Goal: Information Seeking & Learning: Learn about a topic

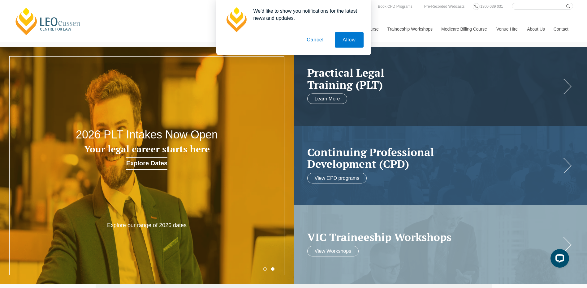
click at [319, 41] on button "Cancel" at bounding box center [315, 39] width 32 height 15
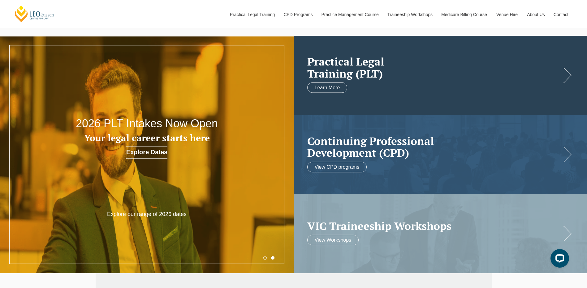
scroll to position [31, 0]
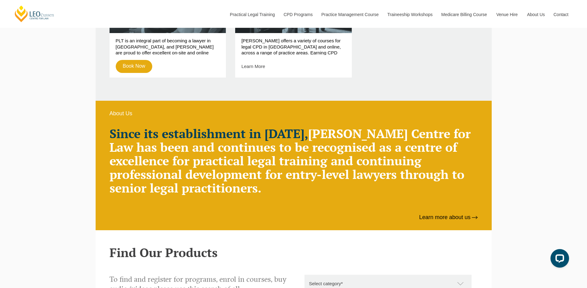
drag, startPoint x: 41, startPoint y: 135, endPoint x: 58, endPoint y: 141, distance: 18.5
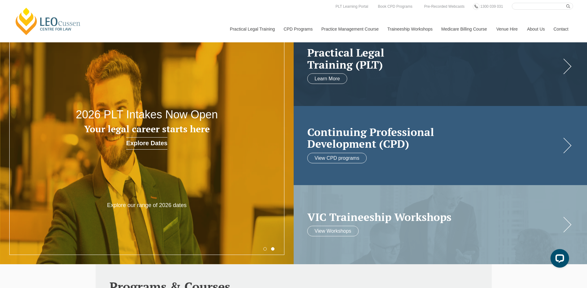
scroll to position [0, 0]
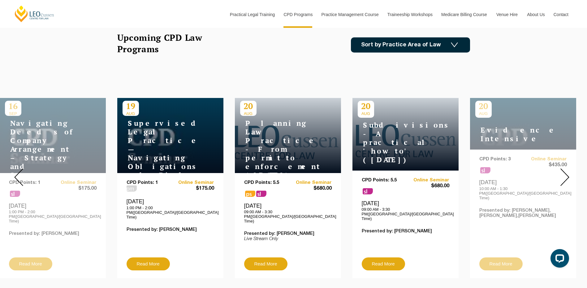
scroll to position [216, 0]
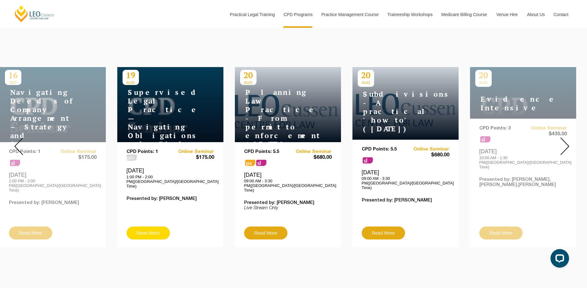
click at [151, 227] on link "Read More" at bounding box center [147, 233] width 43 height 13
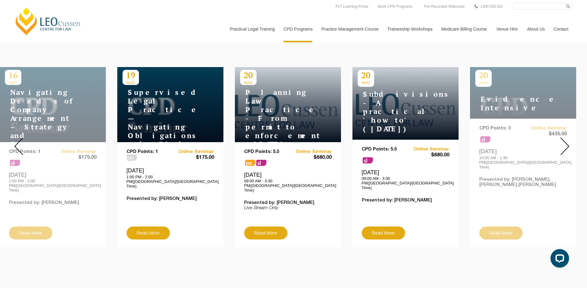
click at [370, 100] on h4 "Subdivisions - A practical 'how to' (August 2025)" at bounding box center [396, 111] width 77 height 43
click at [569, 142] on img at bounding box center [564, 147] width 9 height 18
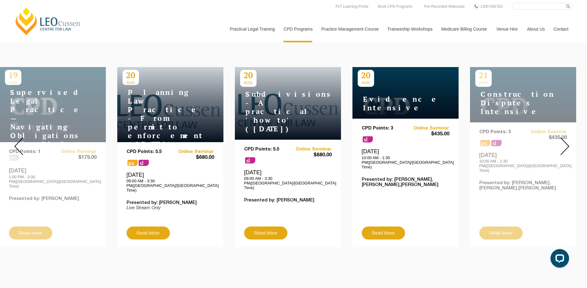
click at [569, 142] on div at bounding box center [564, 146] width 45 height 211
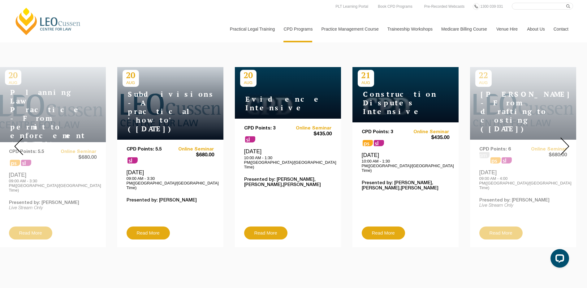
click at [569, 142] on div at bounding box center [564, 146] width 45 height 211
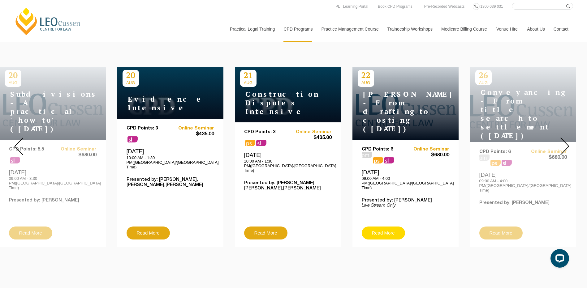
click at [380, 227] on link "Read More" at bounding box center [383, 233] width 43 height 13
click at [567, 141] on img at bounding box center [564, 147] width 9 height 18
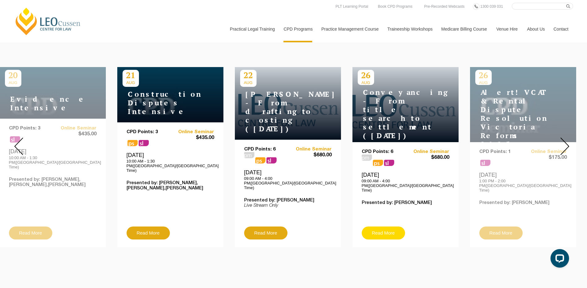
click at [384, 228] on link "Read More" at bounding box center [383, 233] width 43 height 13
click at [568, 139] on img at bounding box center [564, 147] width 9 height 18
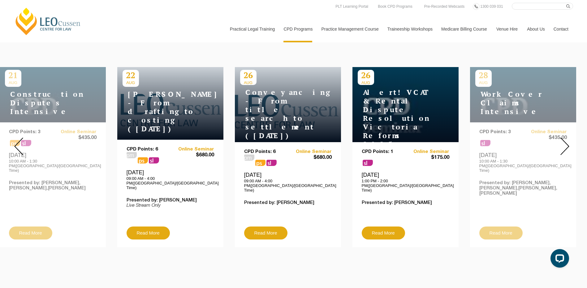
click at [568, 139] on img at bounding box center [564, 147] width 9 height 18
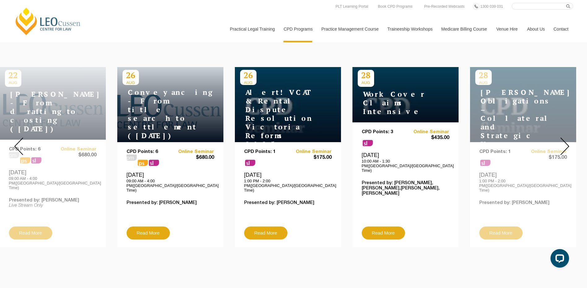
click at [568, 139] on img at bounding box center [564, 147] width 9 height 18
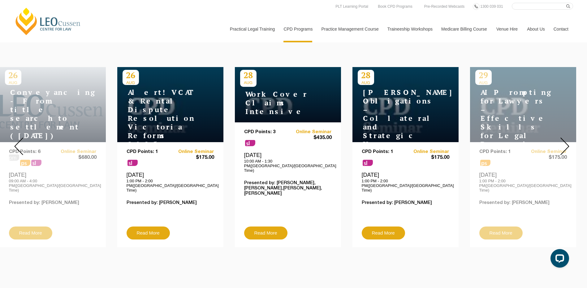
click at [568, 139] on img at bounding box center [564, 147] width 9 height 18
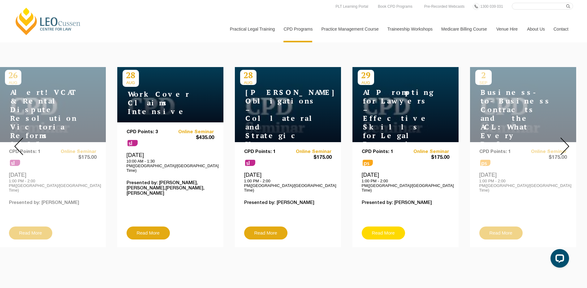
click at [395, 228] on link "Read More" at bounding box center [383, 233] width 43 height 13
click at [565, 143] on img at bounding box center [564, 147] width 9 height 18
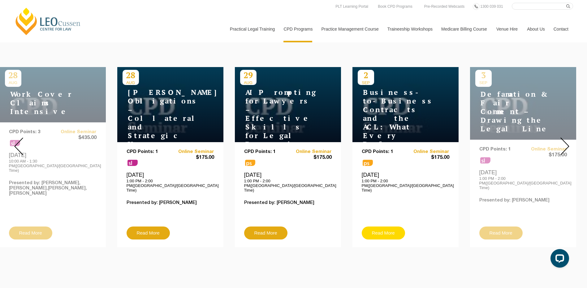
click at [392, 227] on link "Read More" at bounding box center [383, 233] width 43 height 13
click at [563, 144] on img at bounding box center [564, 147] width 9 height 18
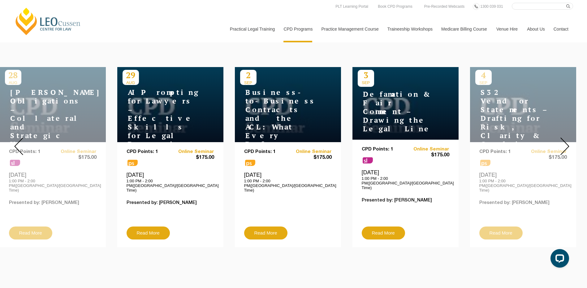
click at [564, 143] on img at bounding box center [564, 147] width 9 height 18
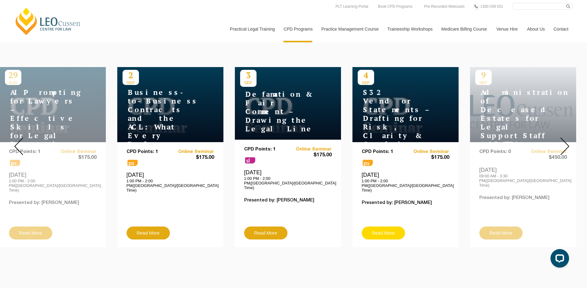
click at [387, 229] on link "Read More" at bounding box center [383, 233] width 43 height 13
click at [566, 139] on img at bounding box center [564, 147] width 9 height 18
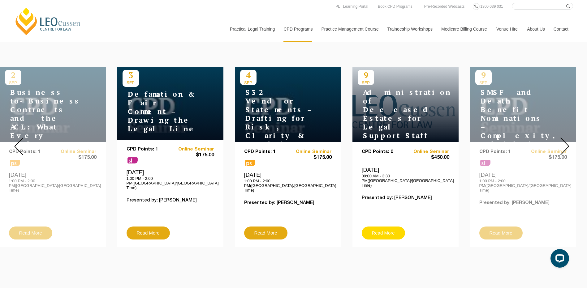
click at [387, 230] on link "Read More" at bounding box center [383, 233] width 43 height 13
click at [565, 144] on img at bounding box center [564, 147] width 9 height 18
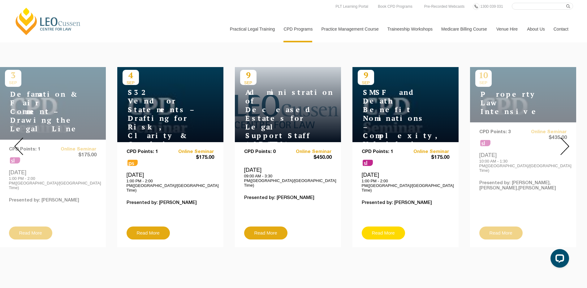
click at [395, 227] on link "Read More" at bounding box center [383, 233] width 43 height 13
click at [564, 143] on img at bounding box center [564, 147] width 9 height 18
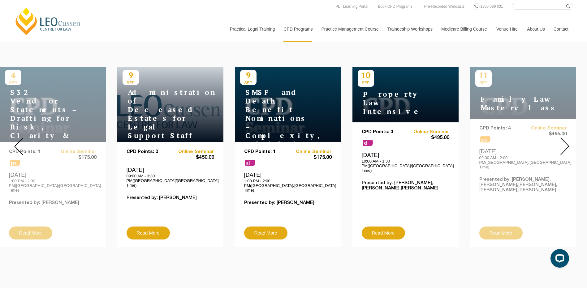
click at [563, 143] on img at bounding box center [564, 147] width 9 height 18
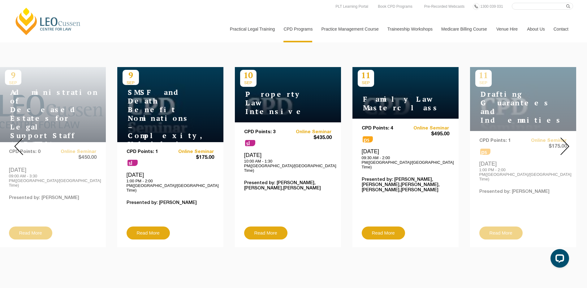
click at [563, 143] on img at bounding box center [564, 147] width 9 height 18
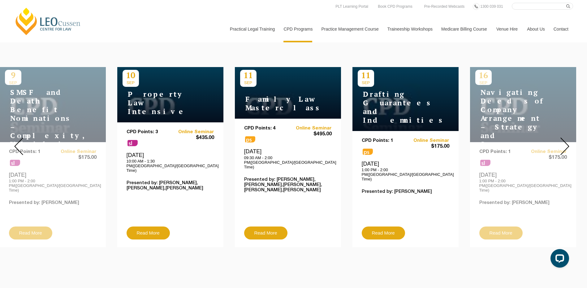
click at [563, 143] on img at bounding box center [564, 147] width 9 height 18
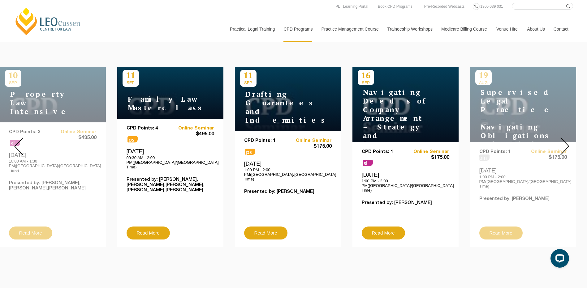
click at [563, 143] on img at bounding box center [564, 147] width 9 height 18
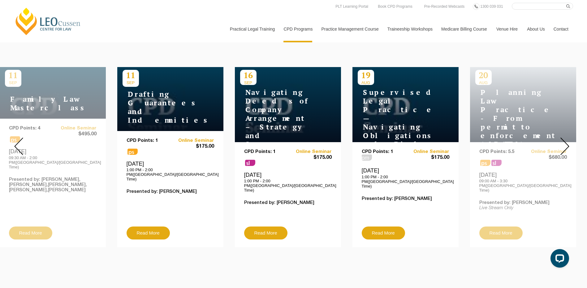
click at [563, 143] on img at bounding box center [564, 147] width 9 height 18
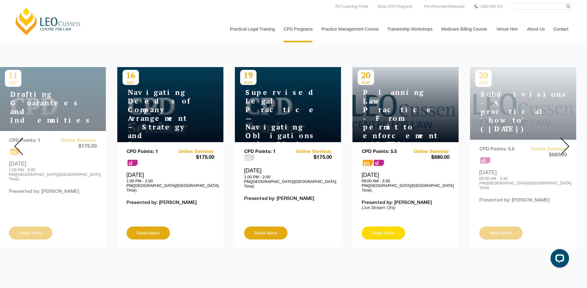
click at [388, 227] on link "Read More" at bounding box center [383, 233] width 43 height 13
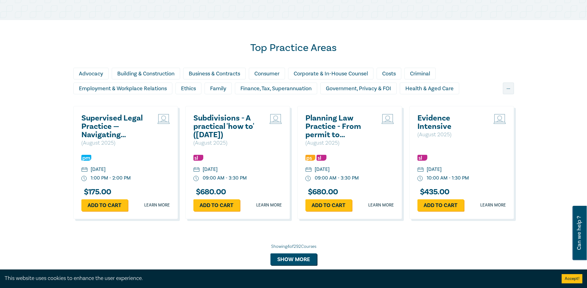
scroll to position [495, 0]
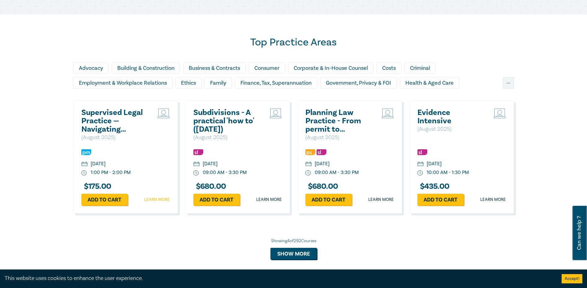
click at [157, 200] on link "Learn more" at bounding box center [157, 200] width 26 height 6
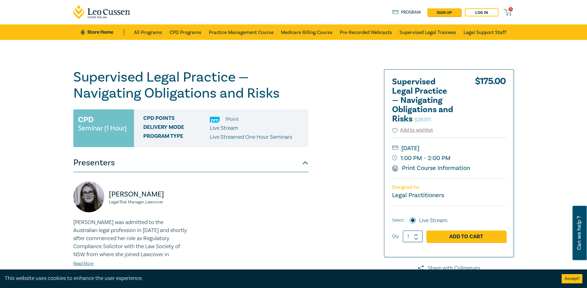
scroll to position [31, 0]
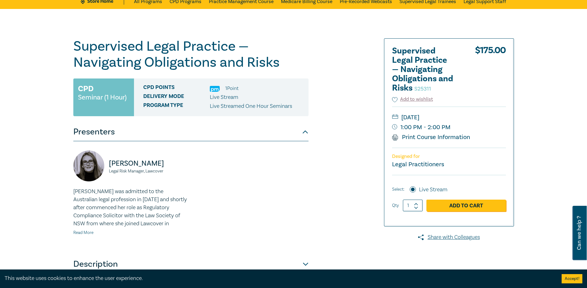
click at [87, 233] on link "Read More" at bounding box center [83, 233] width 20 height 6
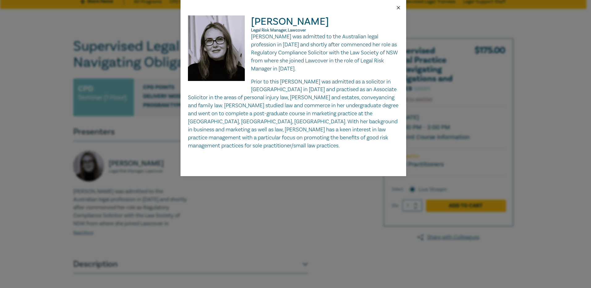
click at [400, 8] on button "Close" at bounding box center [399, 8] width 6 height 6
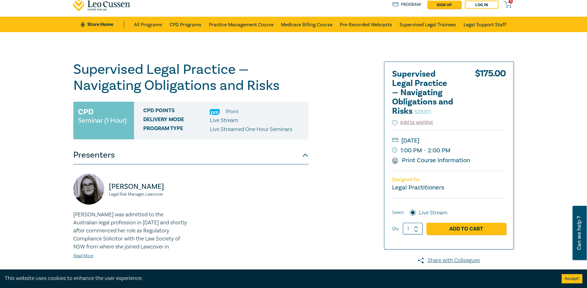
scroll to position [0, 0]
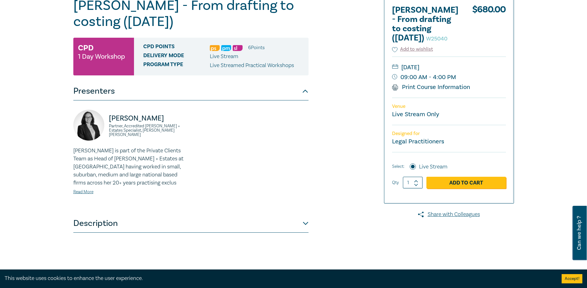
scroll to position [93, 0]
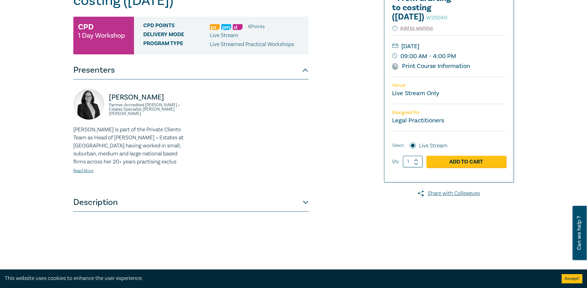
click at [134, 207] on button "Description" at bounding box center [190, 202] width 235 height 19
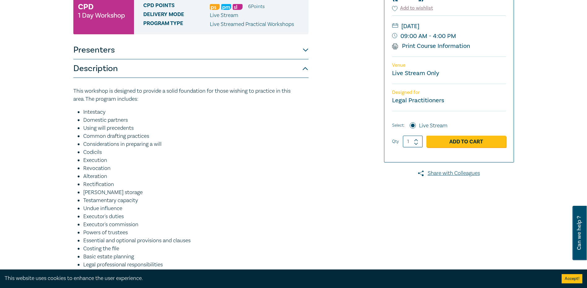
scroll to position [124, 0]
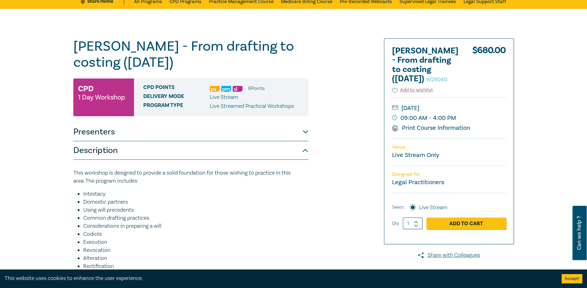
click at [294, 178] on p "This workshop is designed to provide a solid foundation for those wishing to pr…" at bounding box center [190, 177] width 235 height 16
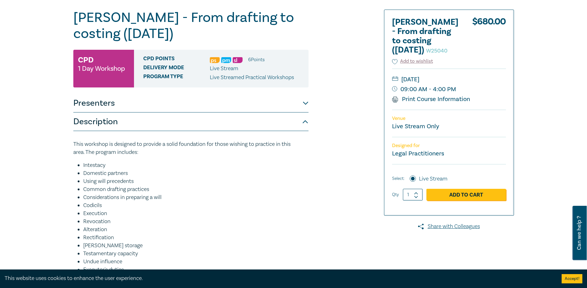
scroll to position [0, 0]
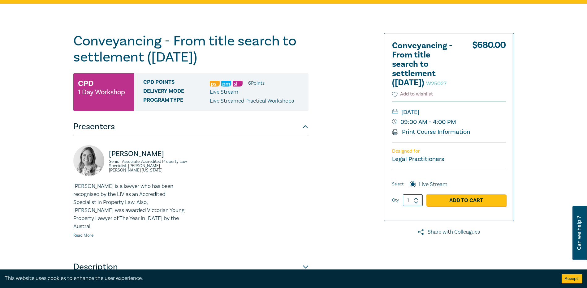
scroll to position [155, 0]
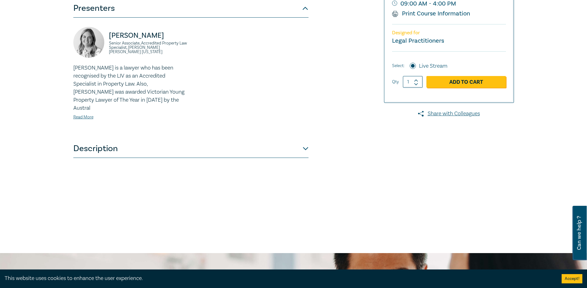
click at [112, 139] on button "Description" at bounding box center [190, 148] width 235 height 19
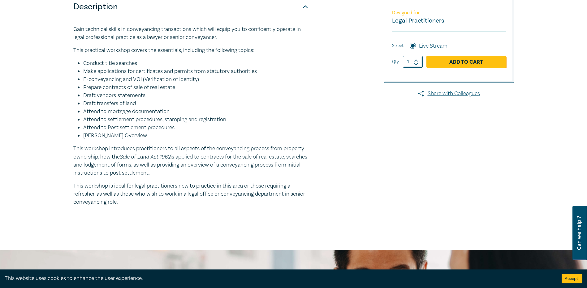
scroll to position [186, 0]
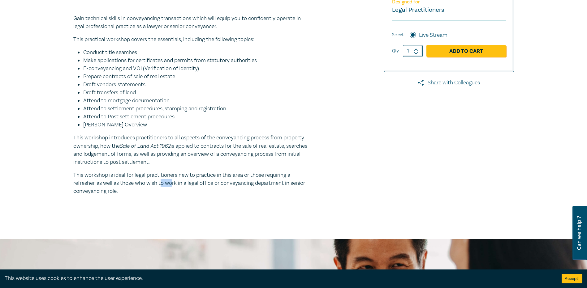
click at [173, 185] on p "This workshop is ideal for legal practitioners new to practice in this area or …" at bounding box center [190, 183] width 235 height 24
drag, startPoint x: 173, startPoint y: 185, endPoint x: 211, endPoint y: 185, distance: 37.1
click at [208, 185] on p "This workshop is ideal for legal practitioners new to practice in this area or …" at bounding box center [190, 183] width 235 height 24
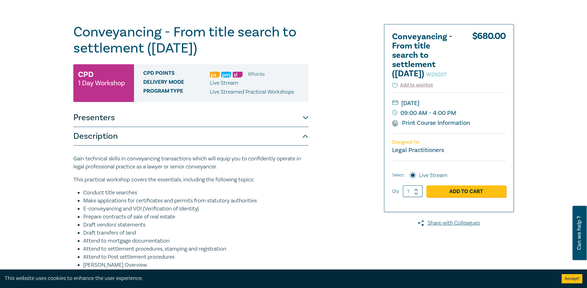
scroll to position [0, 0]
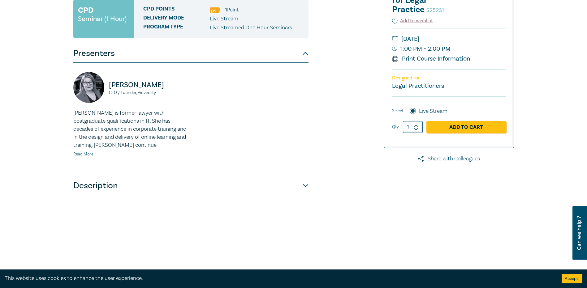
scroll to position [124, 0]
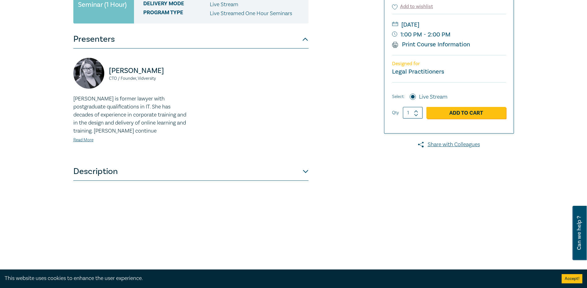
click at [113, 175] on button "Description" at bounding box center [190, 171] width 235 height 19
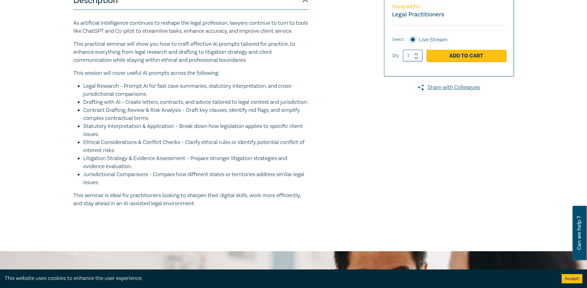
scroll to position [186, 0]
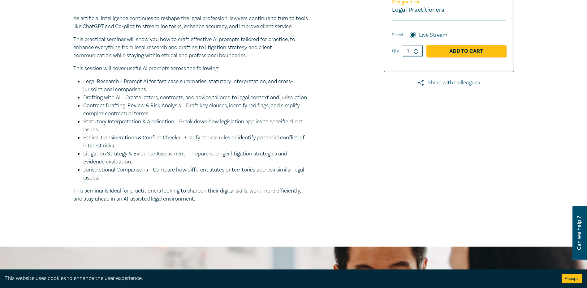
click at [276, 52] on p "This practical seminar will show you how to craft effective AI prompts tailored…" at bounding box center [190, 48] width 235 height 24
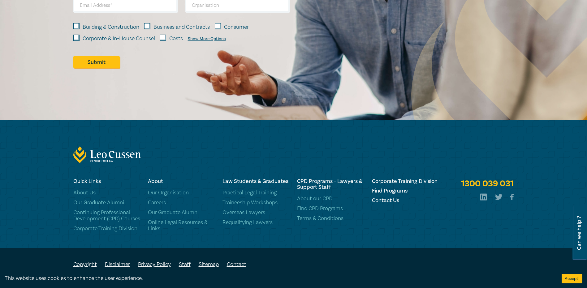
scroll to position [585, 0]
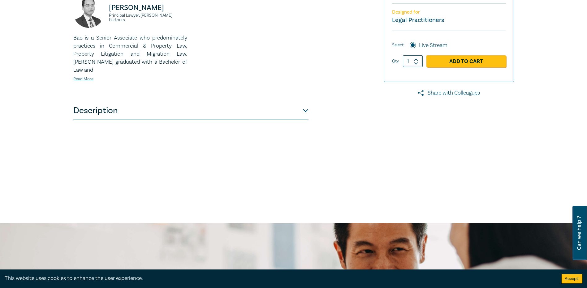
scroll to position [186, 0]
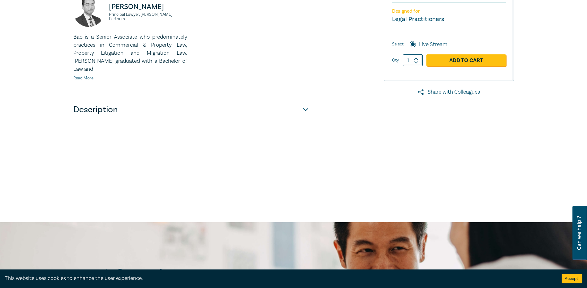
click at [115, 105] on button "Description" at bounding box center [190, 110] width 235 height 19
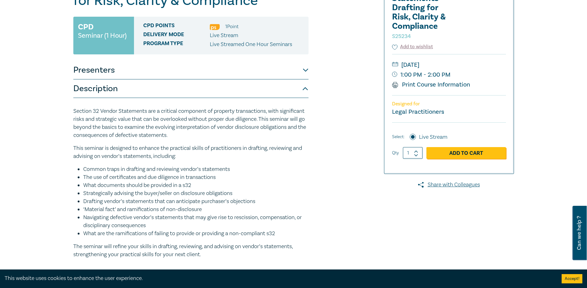
scroll to position [124, 0]
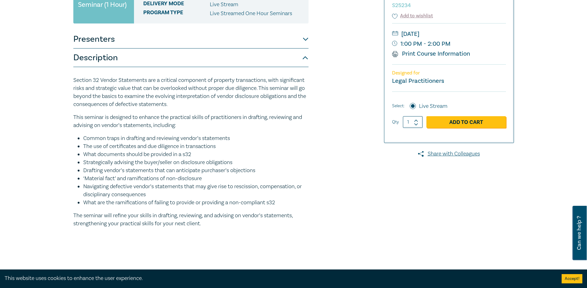
click at [302, 160] on li "Strategically advising the buyer/seller on disclosure obligations" at bounding box center [195, 163] width 225 height 8
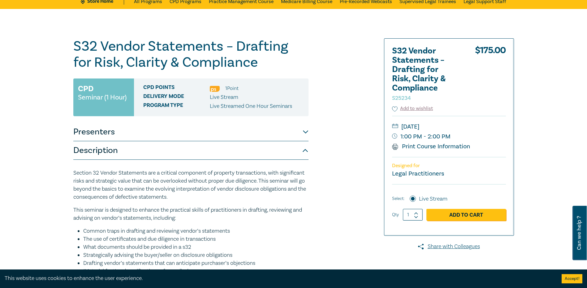
scroll to position [0, 0]
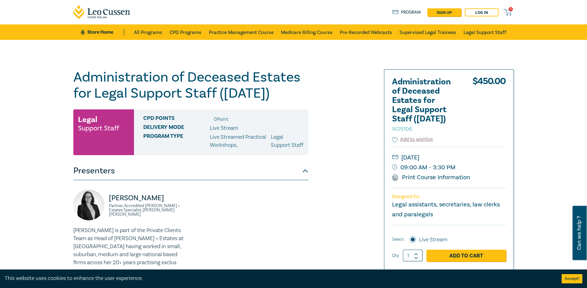
click at [565, 128] on div "Administration of Deceased Estates for Legal Support Staff (Sept 2025) W25106 L…" at bounding box center [293, 224] width 587 height 368
click at [199, 190] on div "Naomi Guyett Partner, Accredited Wills + Estates Specialist, Danaher Moulton Na…" at bounding box center [191, 237] width 242 height 95
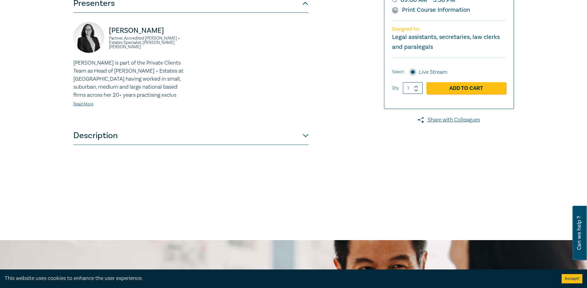
scroll to position [111, 0]
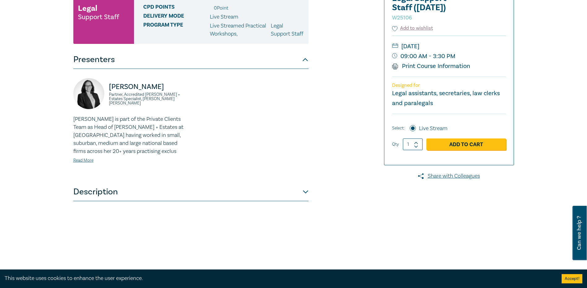
click at [101, 210] on div "Administration of Deceased Estates for Legal Support Staff (Sept 2025) W25106 L…" at bounding box center [190, 112] width 235 height 309
click at [101, 200] on button "Description" at bounding box center [190, 192] width 235 height 19
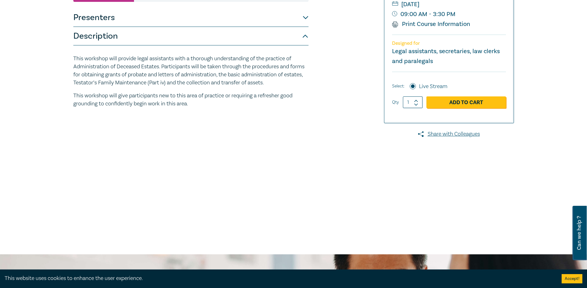
scroll to position [142, 0]
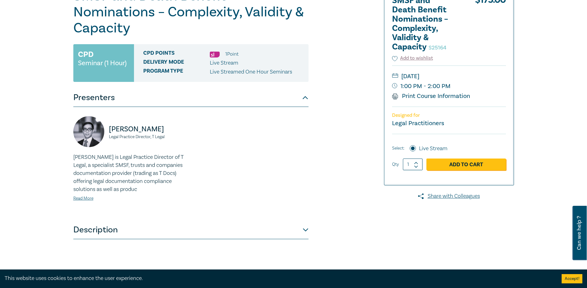
scroll to position [93, 0]
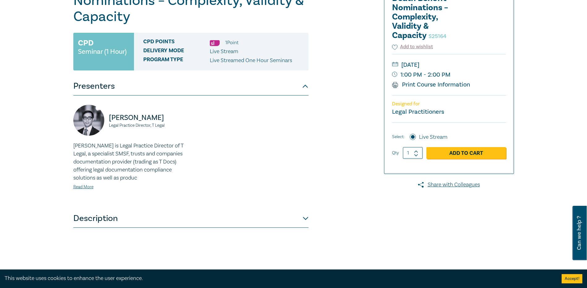
click at [96, 216] on button "Description" at bounding box center [190, 218] width 235 height 19
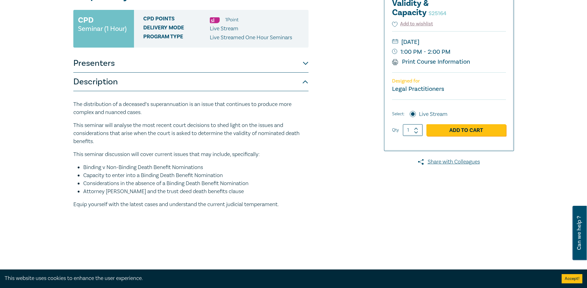
scroll to position [155, 0]
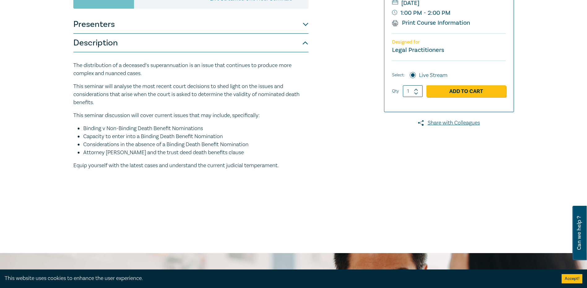
click at [308, 91] on p "This seminar will analyse the most recent court decisions to shed light on the …" at bounding box center [190, 95] width 235 height 24
click at [295, 108] on div "The distribution of a deceased’s superannuation is an issue that continues to p…" at bounding box center [190, 116] width 235 height 108
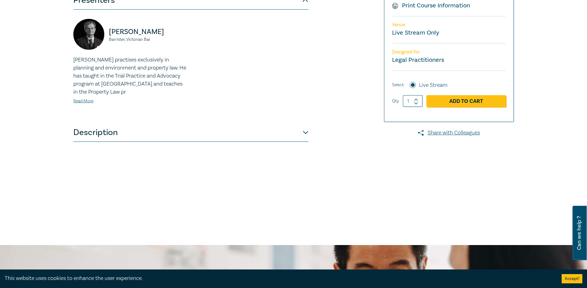
scroll to position [186, 0]
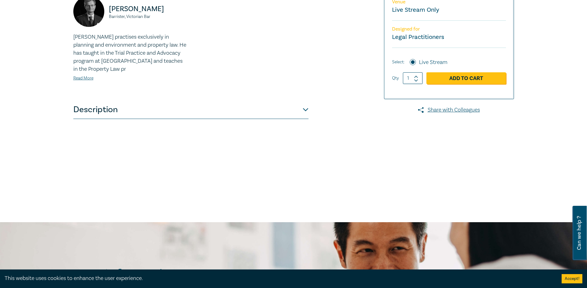
click at [145, 108] on button "Description" at bounding box center [190, 110] width 235 height 19
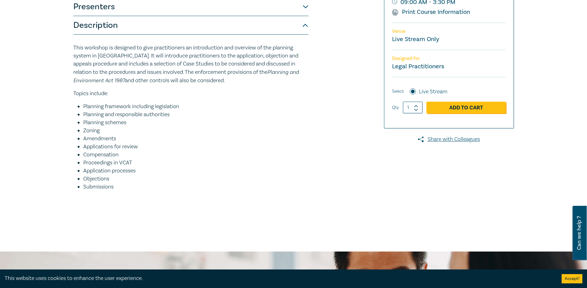
scroll to position [155, 0]
